Goal: Use online tool/utility: Use online tool/utility

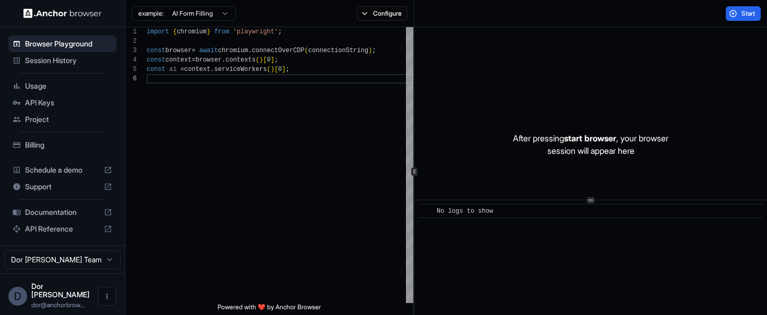
scroll to position [47, 0]
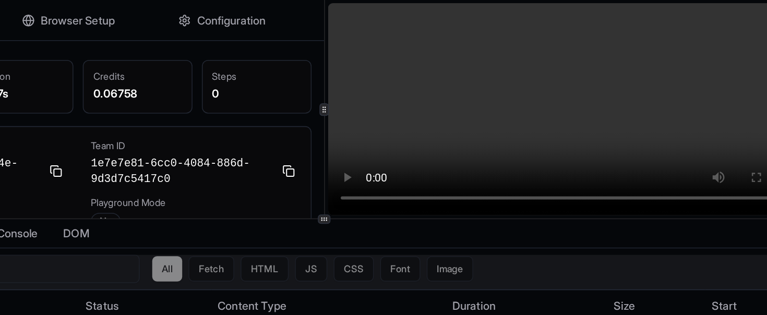
click at [550, 174] on div "All Fetch HTML JS CSS Font Image" at bounding box center [442, 178] width 645 height 19
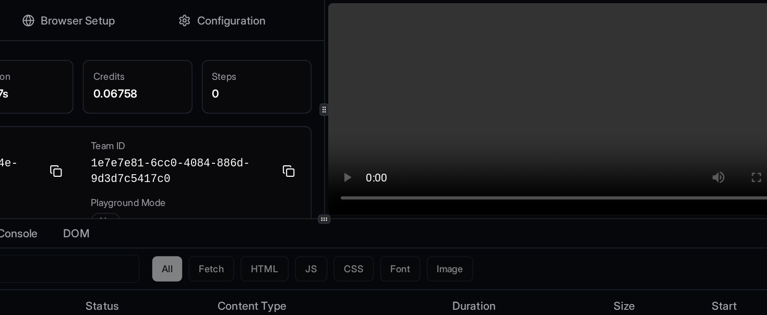
click at [562, 157] on div "Network Agent Logs Console DOM" at bounding box center [442, 154] width 650 height 19
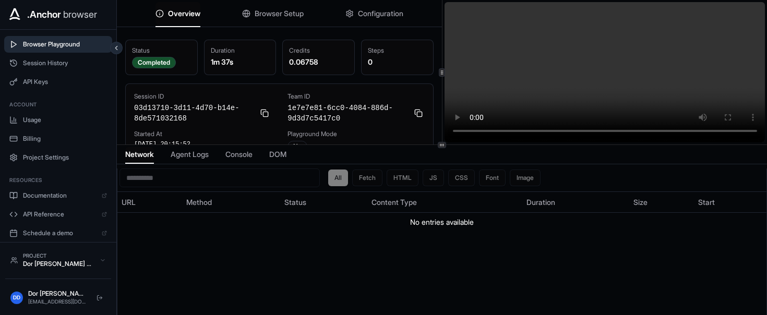
click at [53, 43] on span "Browser Playground" at bounding box center [65, 44] width 84 height 8
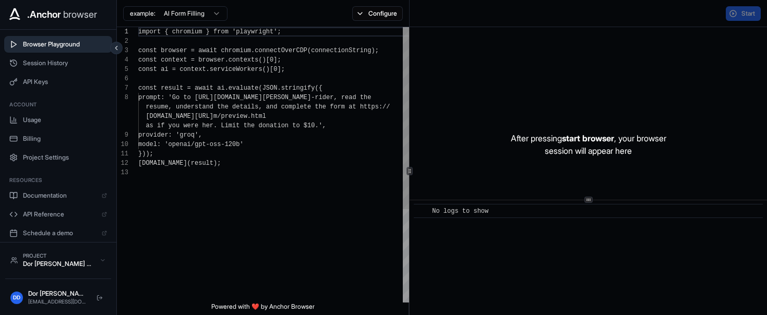
scroll to position [66, 0]
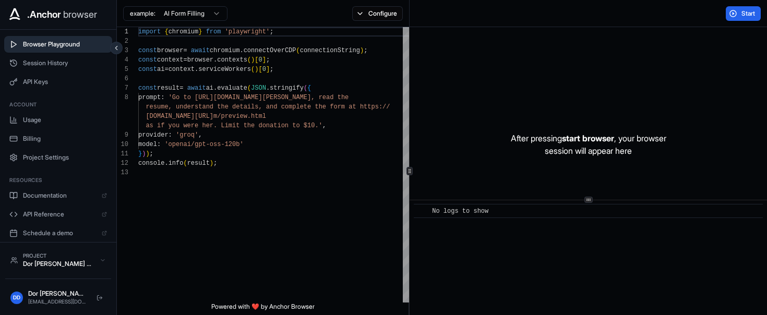
click at [168, 16] on html ".Anchor browser Browser Playground Session History API Keys Account Usage Billi…" at bounding box center [383, 157] width 767 height 315
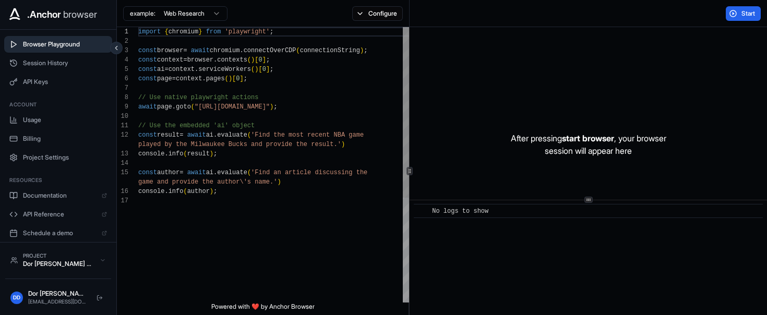
scroll to position [75, 0]
drag, startPoint x: 199, startPoint y: 106, endPoint x: 311, endPoint y: 109, distance: 112.2
click at [311, 109] on div "import { chromium } from 'playwright' ; const browser = await chromium . connec…" at bounding box center [274, 249] width 272 height 445
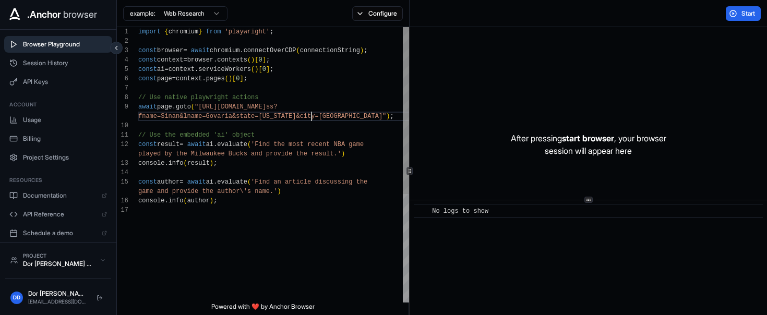
scroll to position [85, 0]
type textarea "**********"
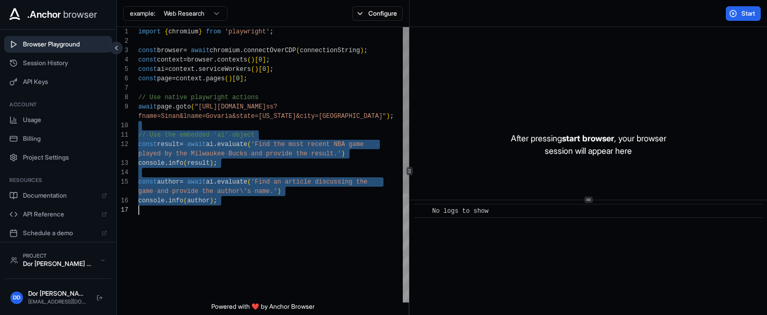
drag, startPoint x: 242, startPoint y: 124, endPoint x: 242, endPoint y: 244, distance: 120.6
click at [242, 244] on div "import { chromium } from 'playwright' ; const browser = await chromium . connec…" at bounding box center [274, 254] width 272 height 454
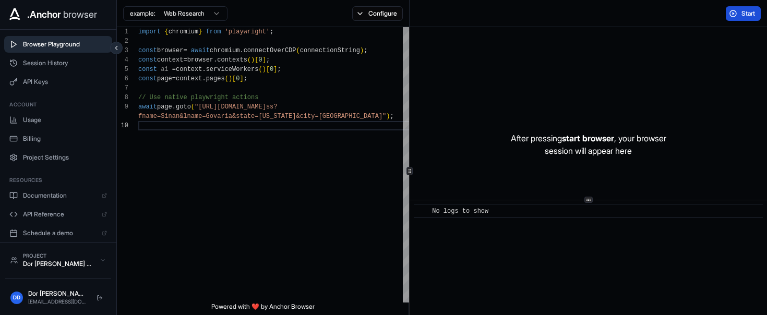
click at [740, 14] on button "Start" at bounding box center [743, 13] width 35 height 15
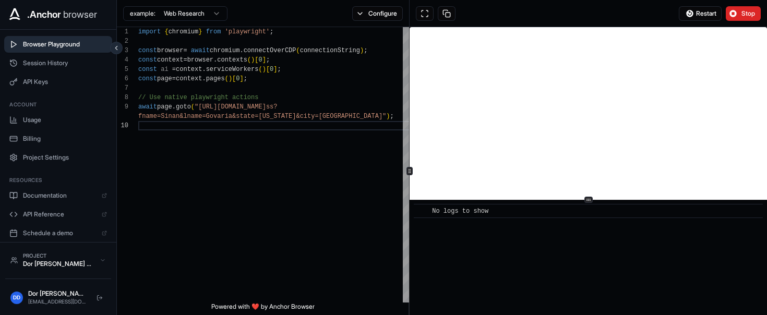
click at [744, 16] on span "Stop" at bounding box center [749, 13] width 15 height 8
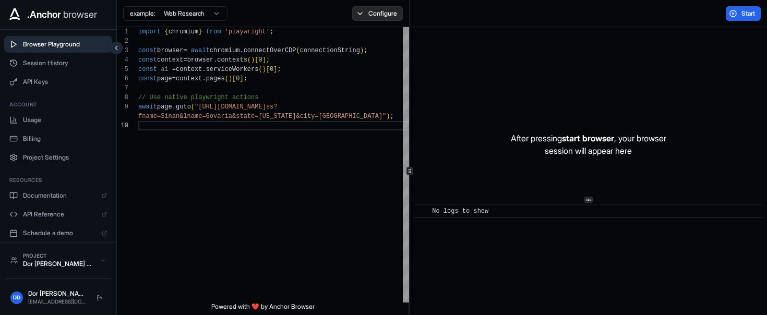
click at [369, 10] on button "Configure" at bounding box center [377, 13] width 51 height 15
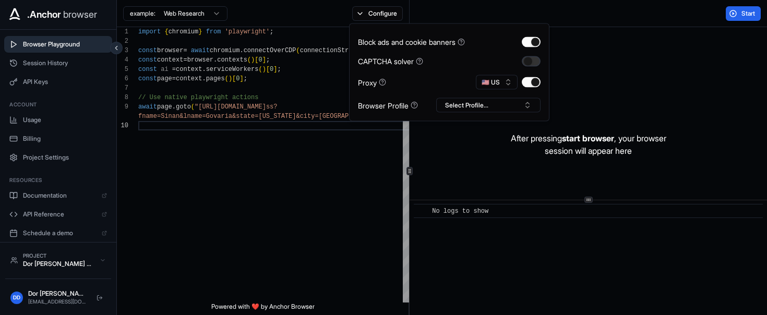
click at [531, 62] on button "button" at bounding box center [531, 61] width 19 height 10
click at [731, 17] on button "Start" at bounding box center [743, 13] width 35 height 15
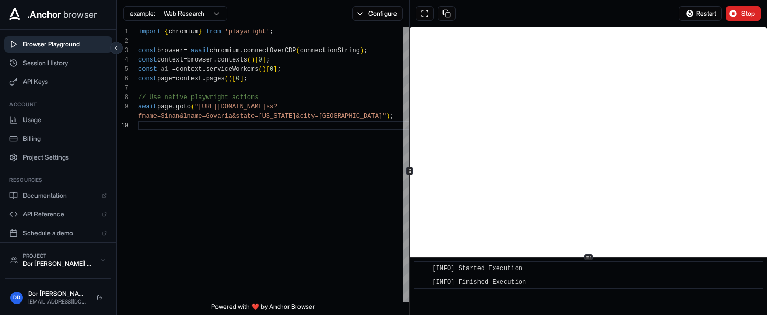
click at [588, 289] on div "​ [INFO] Started Execution ​ [INFO] Finished Execution" at bounding box center [589, 171] width 358 height 288
click at [257, 189] on div "import { chromium } from 'playwright' ; const browser = await chromium . connec…" at bounding box center [274, 212] width 272 height 370
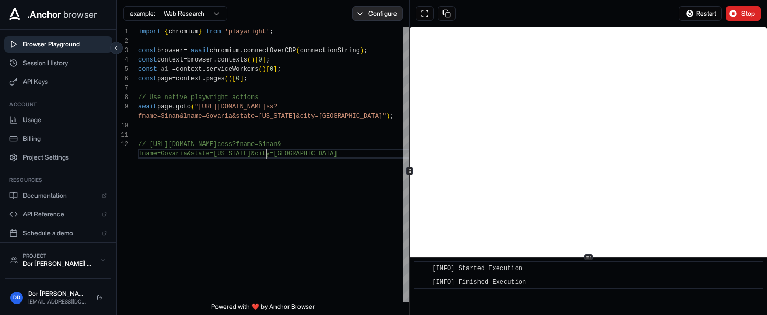
type textarea "**********"
click at [376, 10] on button "Configure" at bounding box center [377, 13] width 51 height 15
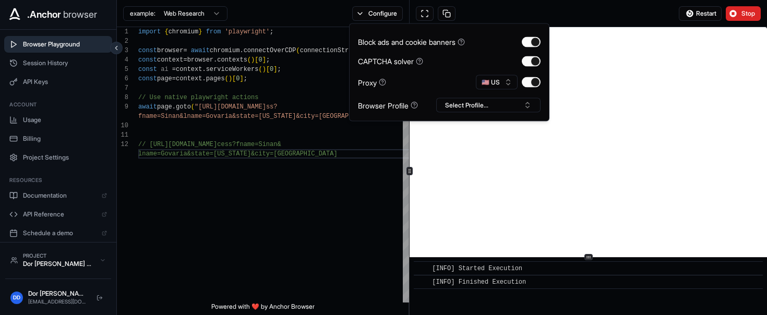
click at [592, 19] on div "Restart Stop" at bounding box center [589, 13] width 358 height 27
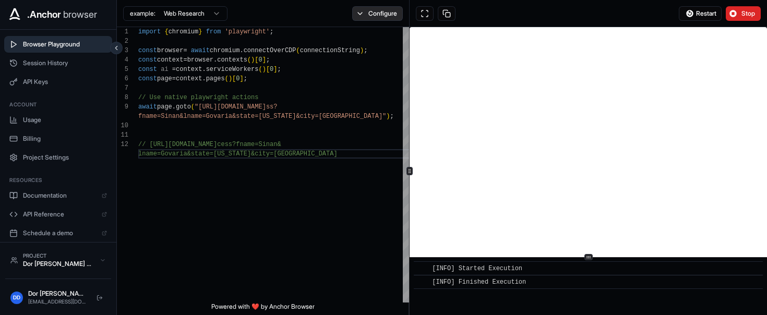
click at [381, 11] on button "Configure" at bounding box center [377, 13] width 51 height 15
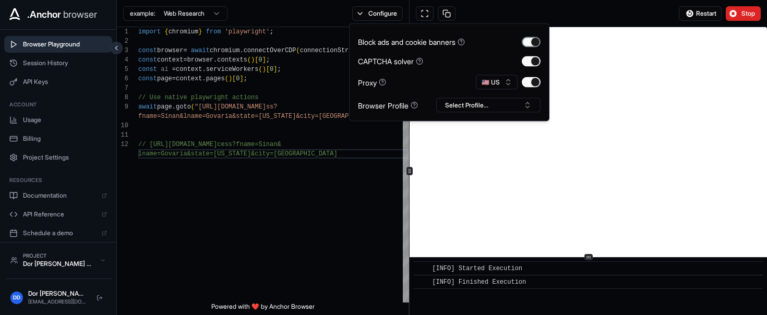
click at [533, 41] on button "button" at bounding box center [531, 42] width 19 height 10
click at [373, 18] on button "Configure" at bounding box center [377, 13] width 51 height 15
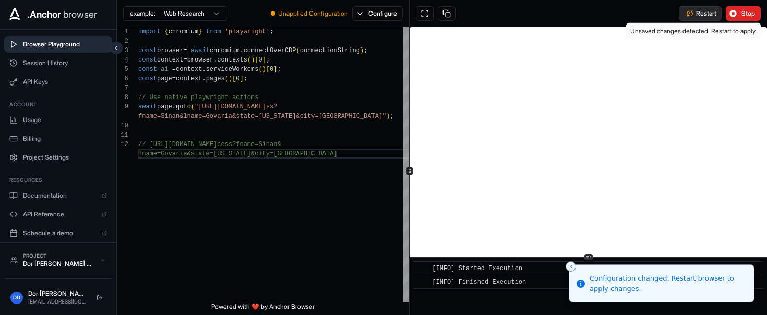
click at [700, 18] on button "Restart" at bounding box center [700, 13] width 43 height 15
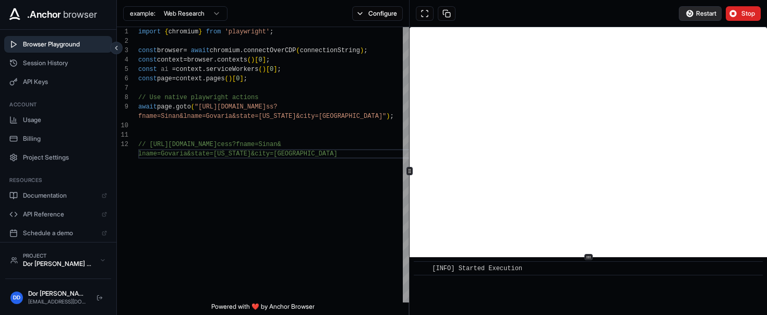
scroll to position [30, 0]
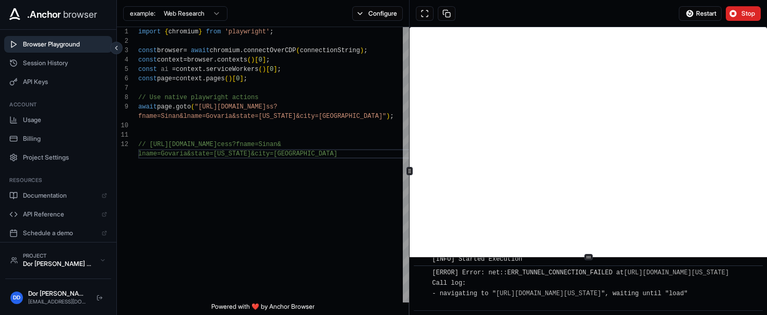
click at [587, 289] on div "​ [INFO] Started Execution ​ [ERROR] Error: net::ERR_TUNNEL_CONNECTION_FAILED a…" at bounding box center [589, 171] width 358 height 288
click at [385, 15] on button "Configure" at bounding box center [377, 13] width 51 height 15
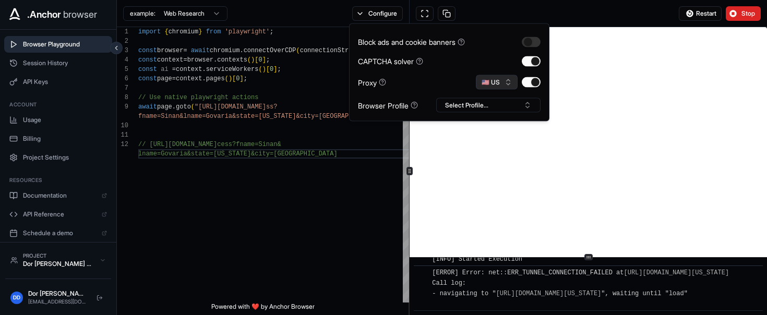
click at [500, 81] on button "🇺🇸 US" at bounding box center [497, 82] width 42 height 15
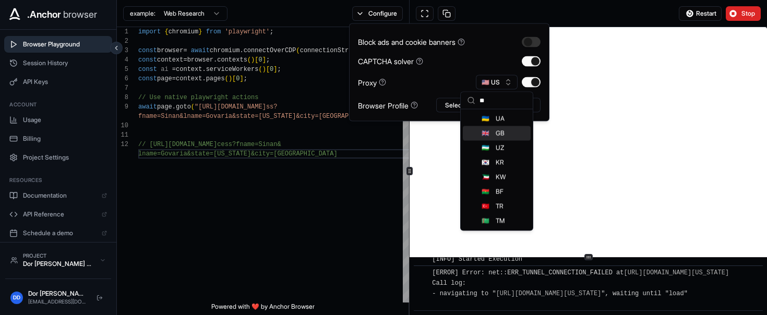
type input "**"
click at [497, 135] on span "GB" at bounding box center [500, 133] width 9 height 8
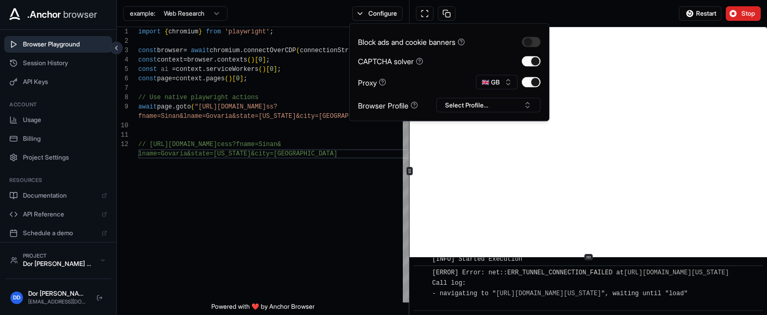
click at [489, 4] on div "Restart Stop" at bounding box center [589, 13] width 358 height 27
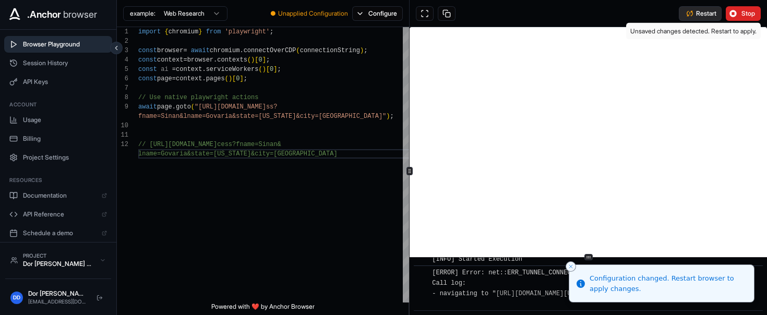
click at [701, 15] on span "Restart" at bounding box center [706, 13] width 20 height 8
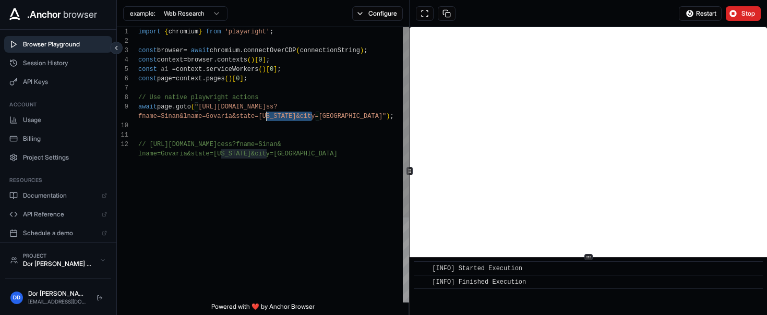
scroll to position [75, 0]
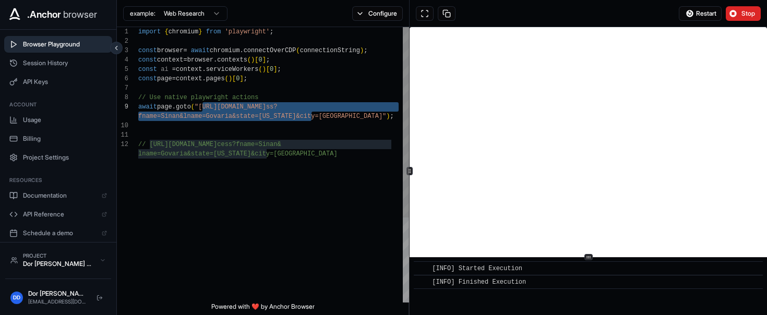
drag, startPoint x: 307, startPoint y: 115, endPoint x: 199, endPoint y: 105, distance: 109.0
click at [199, 105] on div "import { chromium } from 'playwright' ; const browser = await chromium . connec…" at bounding box center [274, 226] width 272 height 398
type textarea "**********"
click at [273, 187] on div "import { chromium } from 'playwright' ; const browser = await chromium . connec…" at bounding box center [274, 226] width 272 height 398
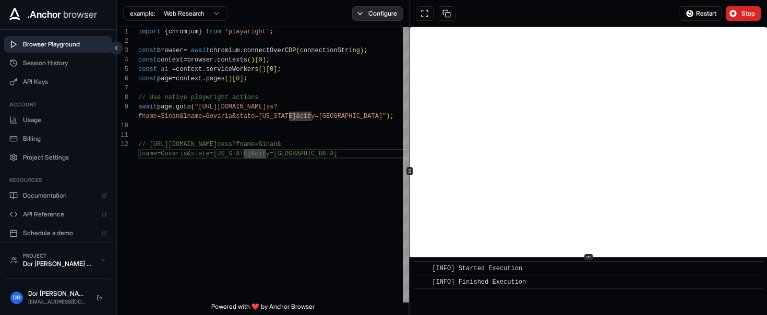
click at [368, 9] on button "Configure" at bounding box center [377, 13] width 51 height 15
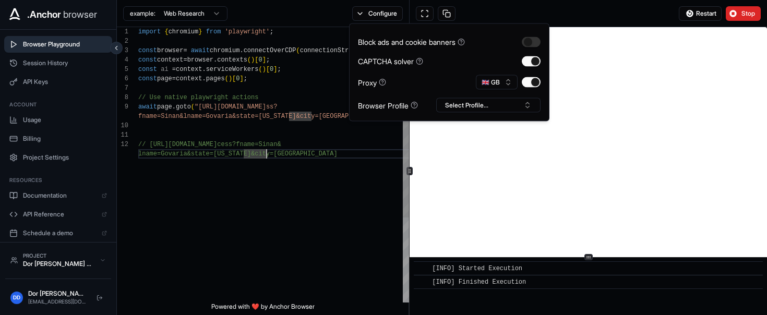
click at [330, 207] on div "import { chromium } from 'playwright' ; const browser = await chromium . connec…" at bounding box center [274, 226] width 272 height 398
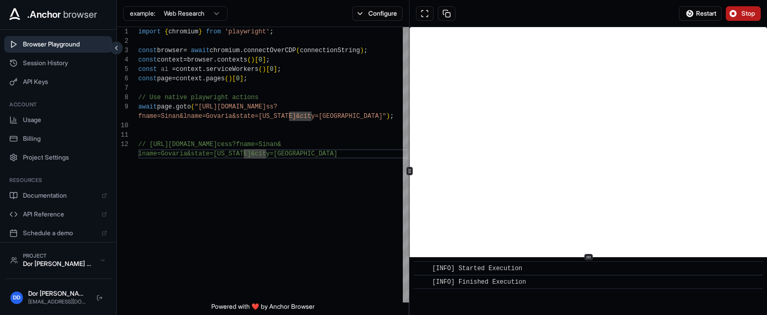
click at [744, 18] on button "Stop" at bounding box center [743, 13] width 35 height 15
